Goal: Obtain resource: Download file/media

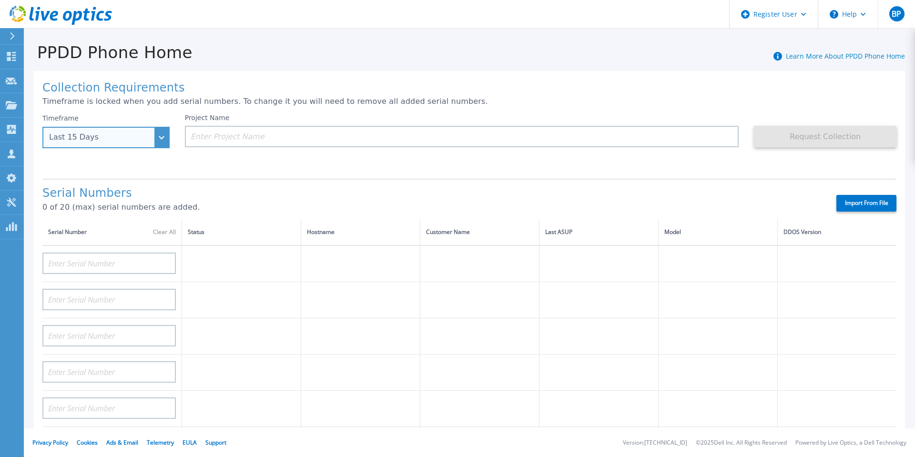
click at [140, 137] on div "Last 15 Days" at bounding box center [100, 137] width 103 height 9
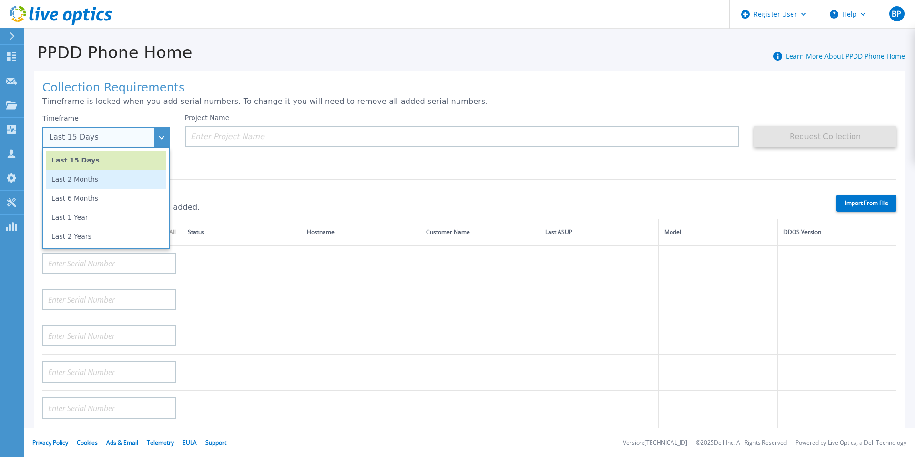
click at [117, 183] on li "Last 2 Months" at bounding box center [106, 179] width 121 height 19
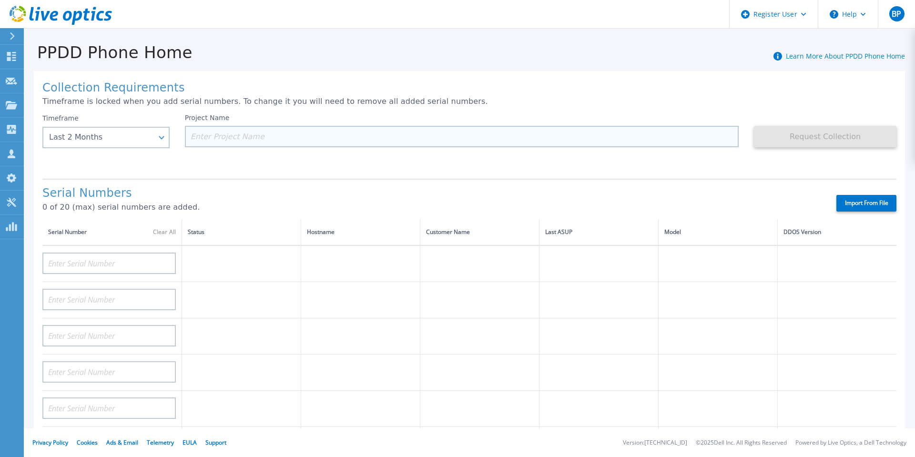
click at [262, 134] on input at bounding box center [462, 136] width 554 height 21
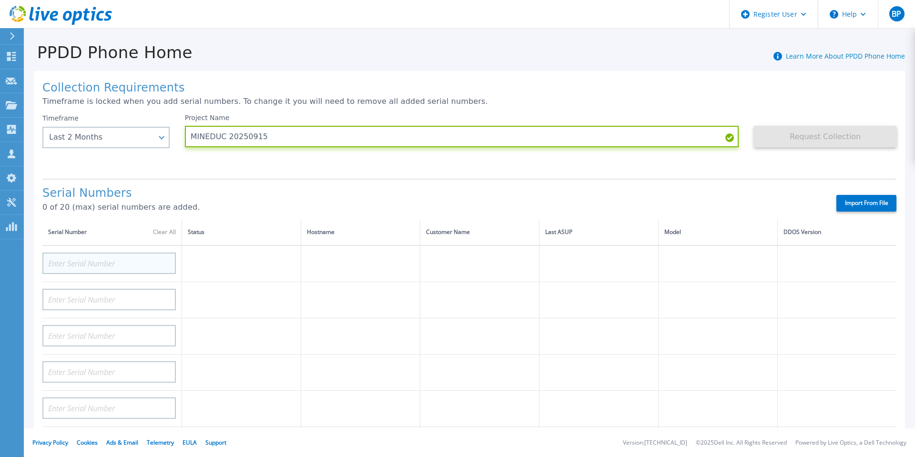
type input "MINEDUC 20250915"
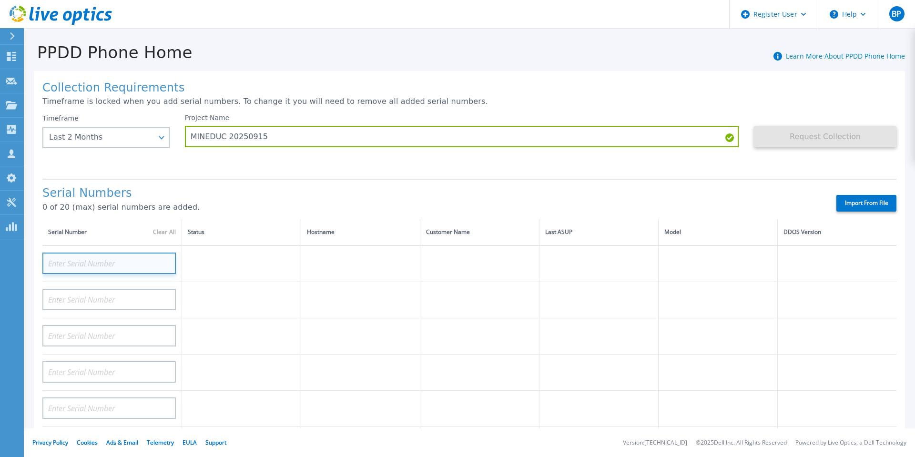
click at [75, 261] on input at bounding box center [108, 263] width 133 height 21
paste input "CRK00225113340"
type input "CRK00225113340"
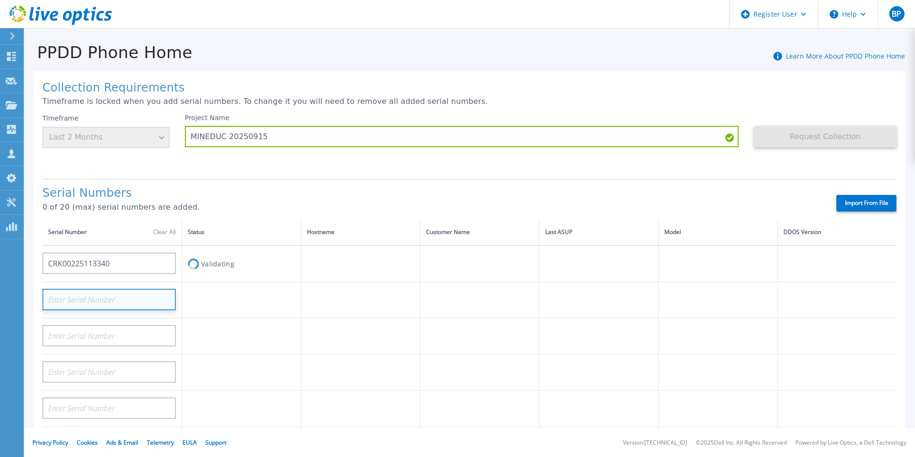
click at [123, 301] on input at bounding box center [108, 299] width 133 height 21
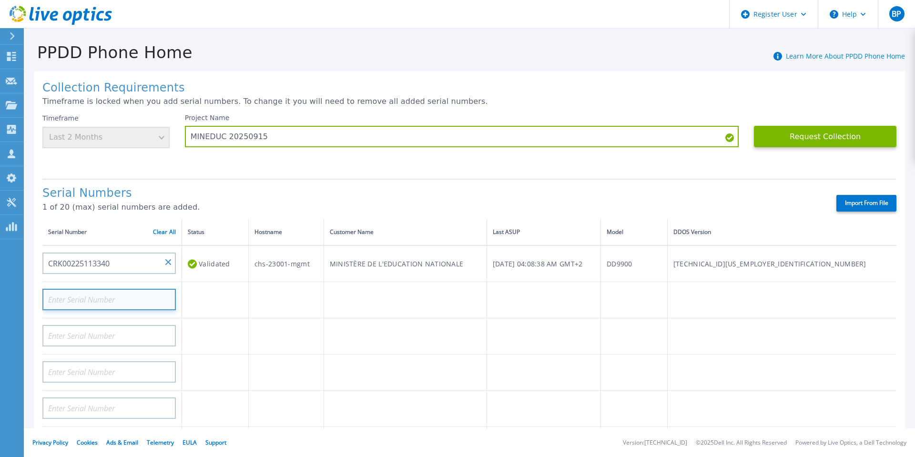
click at [105, 301] on input at bounding box center [108, 299] width 133 height 21
paste input "CRK00225113339"
type input "CRK00225113339"
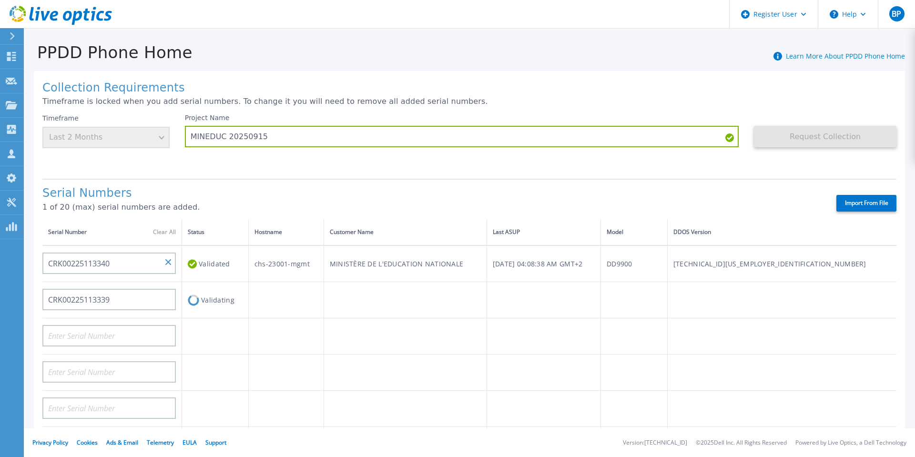
click at [210, 336] on td at bounding box center [215, 336] width 67 height 36
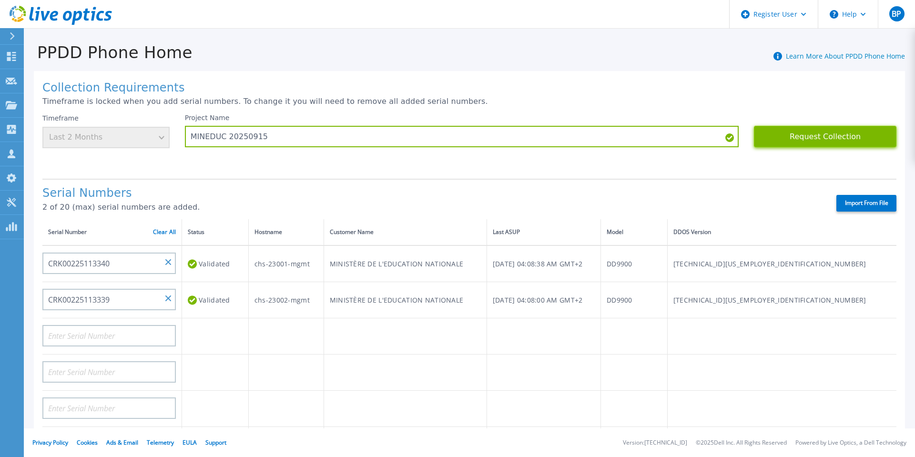
click at [800, 128] on button "Request Collection" at bounding box center [825, 136] width 143 height 21
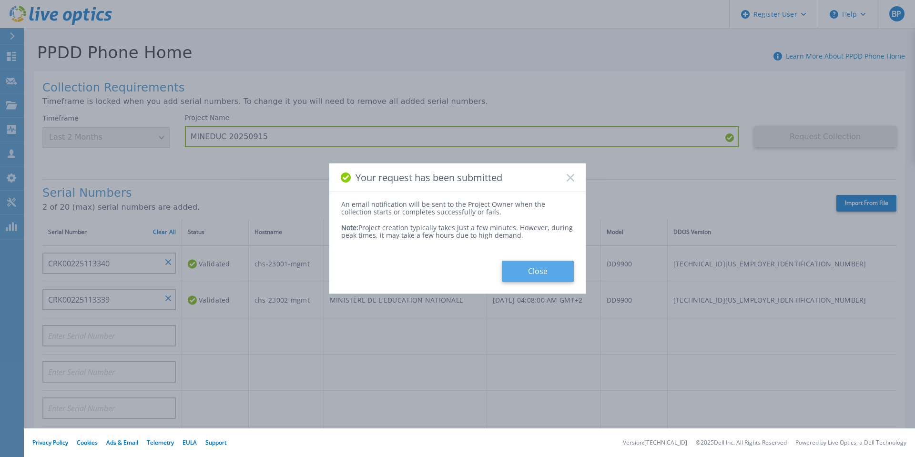
click at [530, 275] on button "Close" at bounding box center [538, 271] width 72 height 21
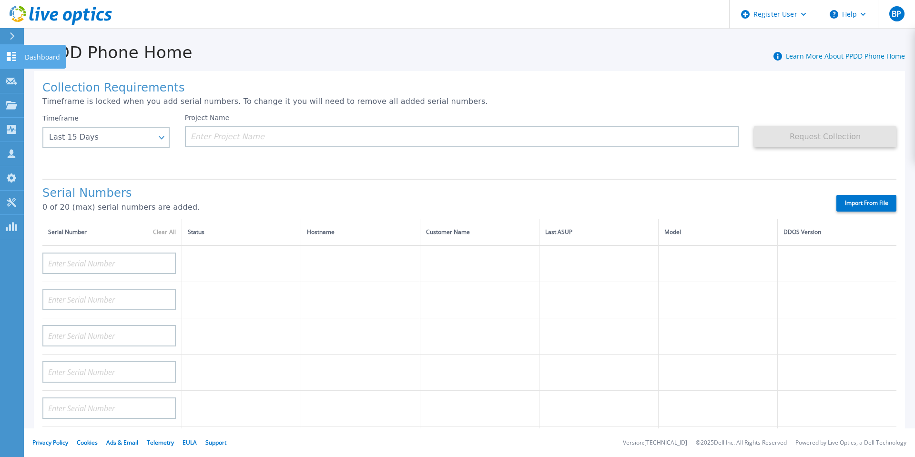
click at [29, 54] on p "Dashboard" at bounding box center [42, 57] width 35 height 25
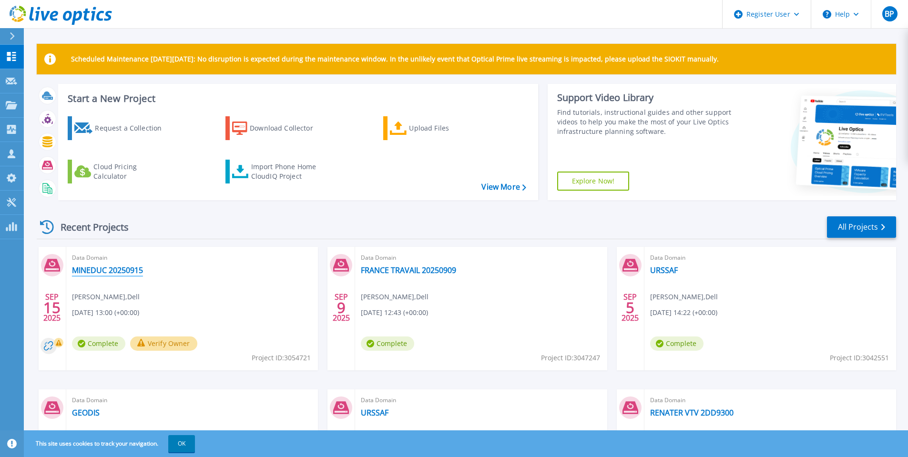
click at [114, 270] on link "MINEDUC 20250915" at bounding box center [107, 270] width 71 height 10
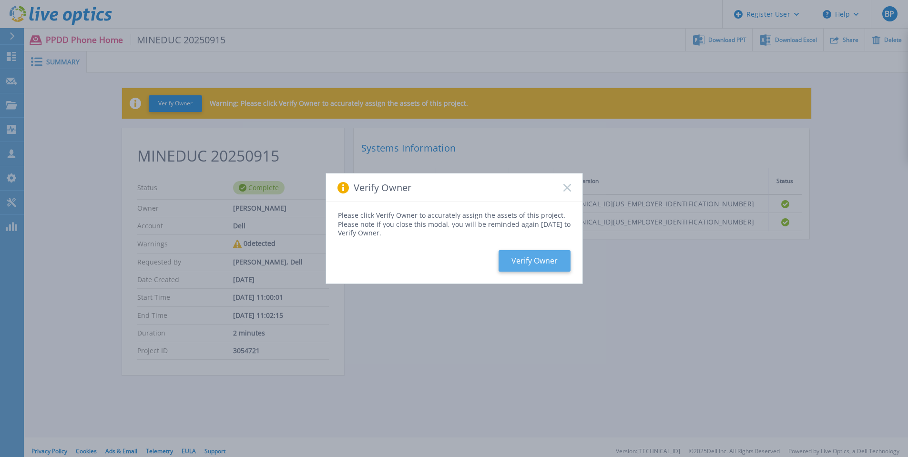
click at [533, 261] on button "Verify Owner" at bounding box center [535, 260] width 72 height 21
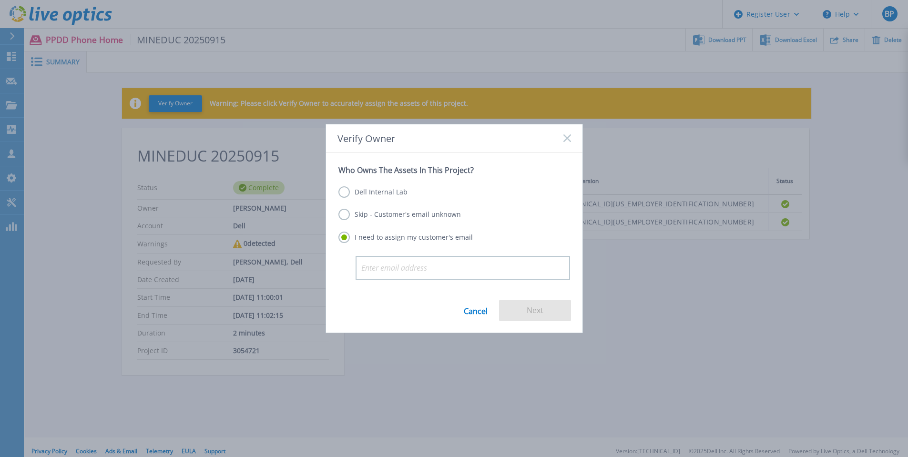
click at [374, 192] on label "Dell Internal Lab" at bounding box center [372, 191] width 69 height 11
click at [0, 0] on input "Dell Internal Lab" at bounding box center [0, 0] width 0 height 0
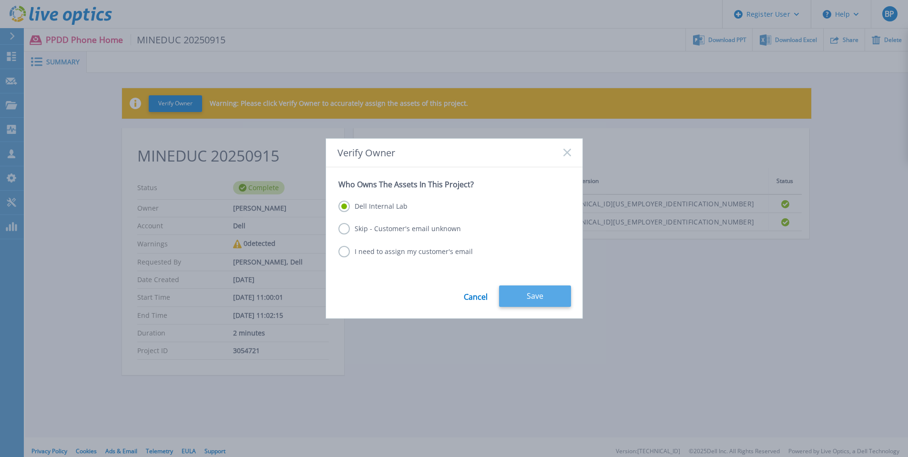
click at [541, 298] on button "Save" at bounding box center [535, 296] width 72 height 21
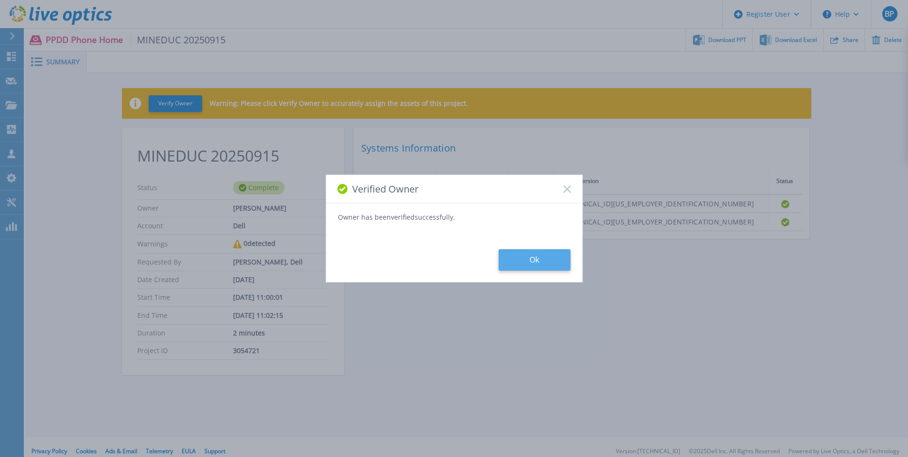
click at [543, 255] on button "Ok" at bounding box center [535, 259] width 72 height 21
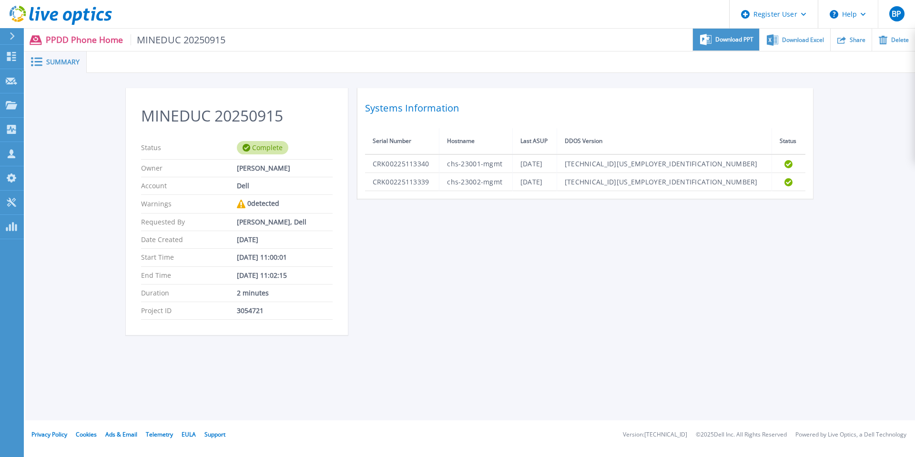
click at [732, 37] on span "Download PPT" at bounding box center [734, 40] width 38 height 6
